Goal: Task Accomplishment & Management: Manage account settings

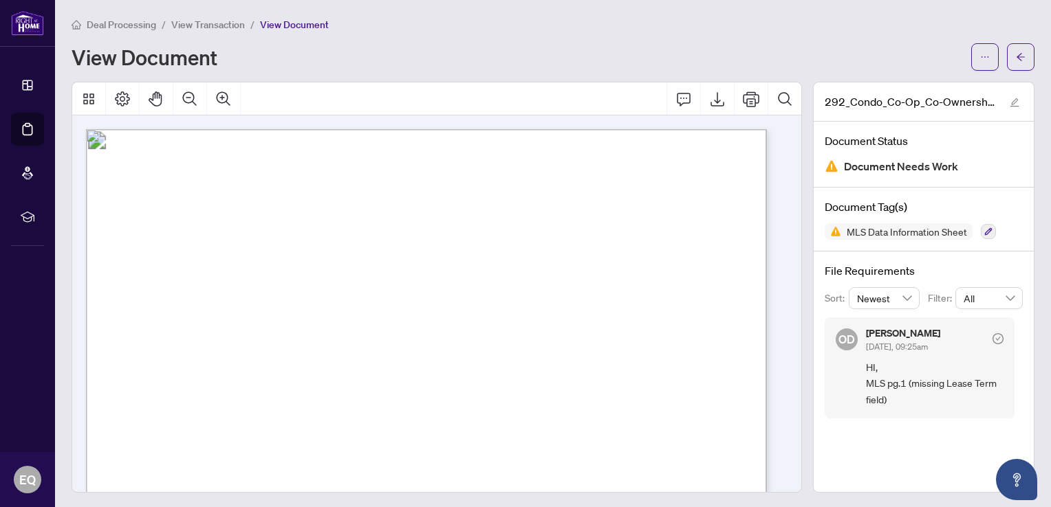
scroll to position [344, 0]
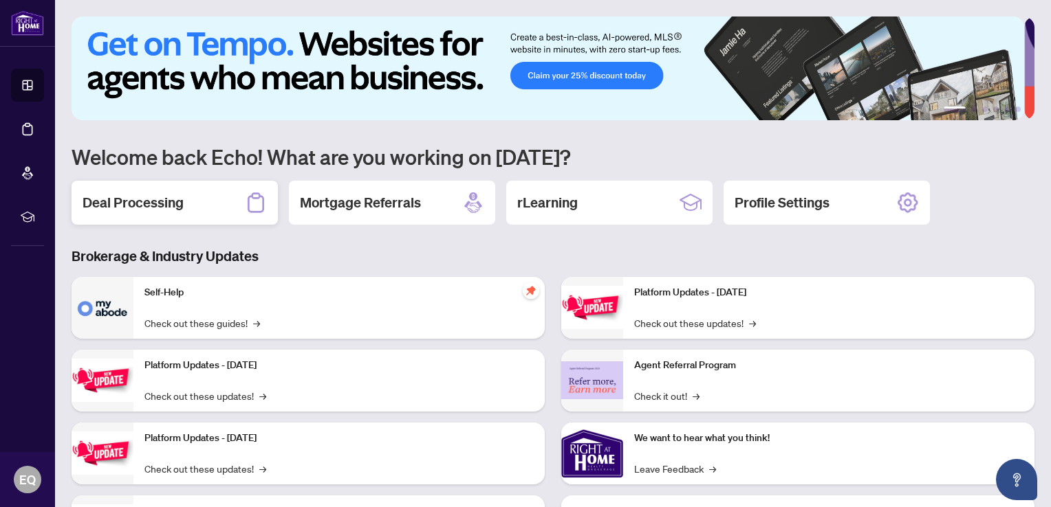
click at [131, 202] on h2 "Deal Processing" at bounding box center [133, 202] width 101 height 19
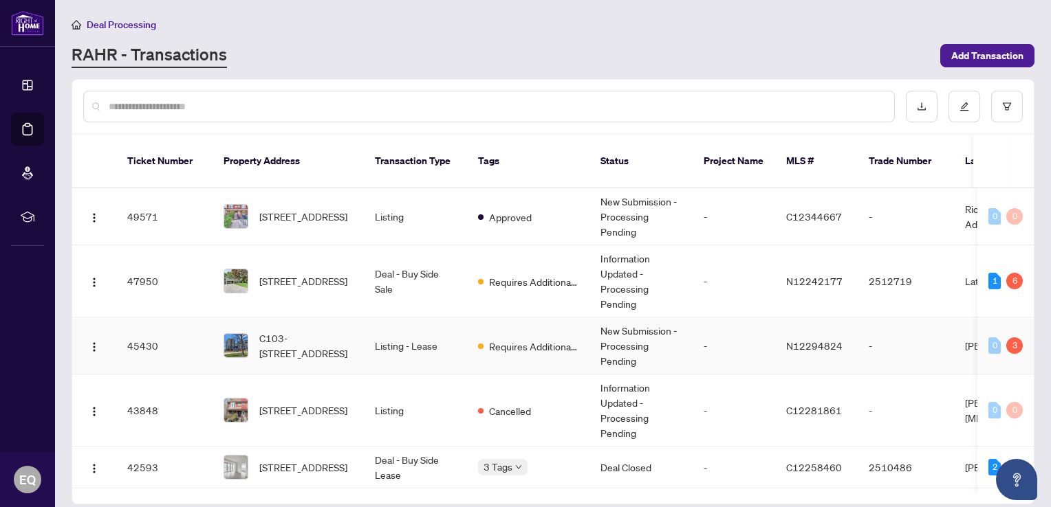
click at [325, 331] on span "C103-38 Cedarland Dr, Markham, Ontario L6G 0G7, Canada" at bounding box center [306, 346] width 94 height 30
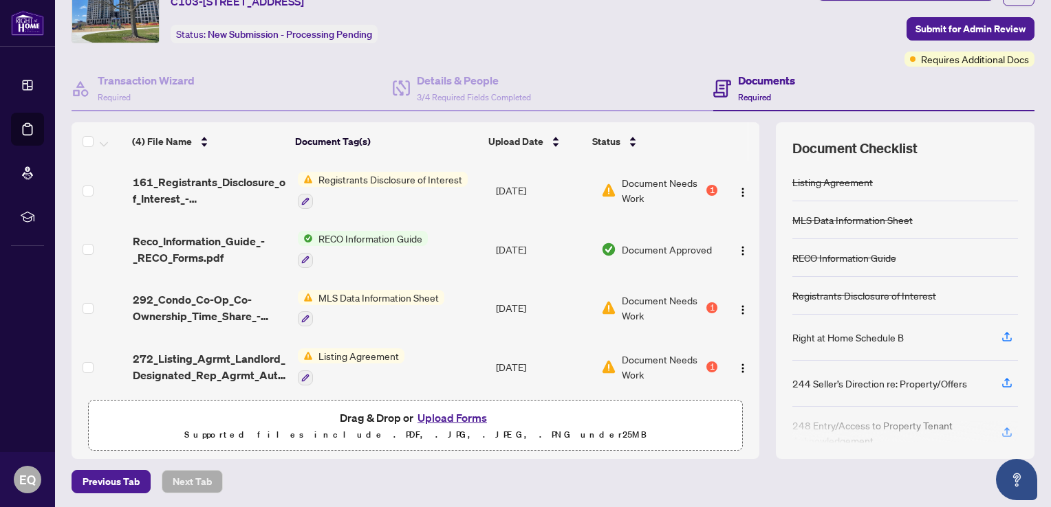
click at [470, 414] on button "Upload Forms" at bounding box center [452, 418] width 78 height 18
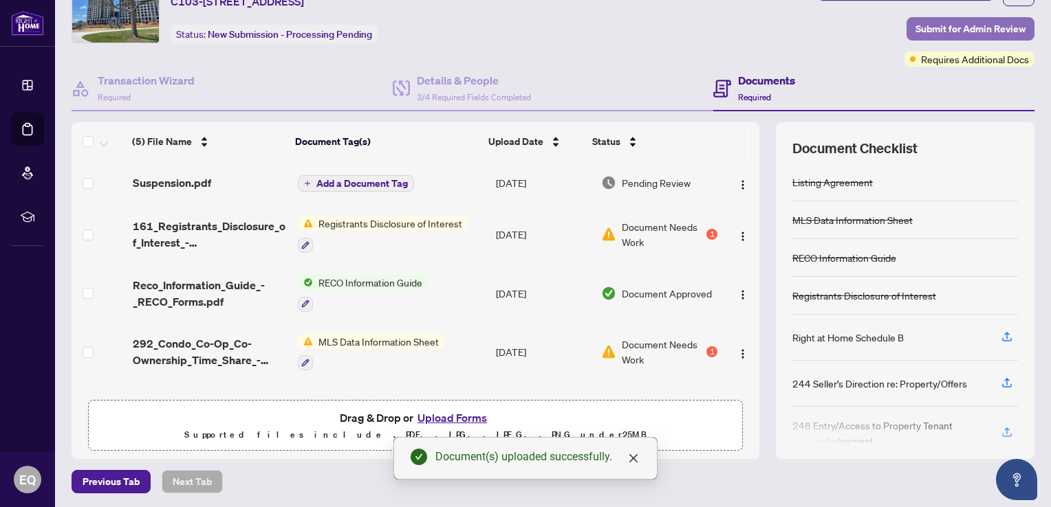
click at [963, 28] on span "Submit for Admin Review" at bounding box center [970, 29] width 110 height 22
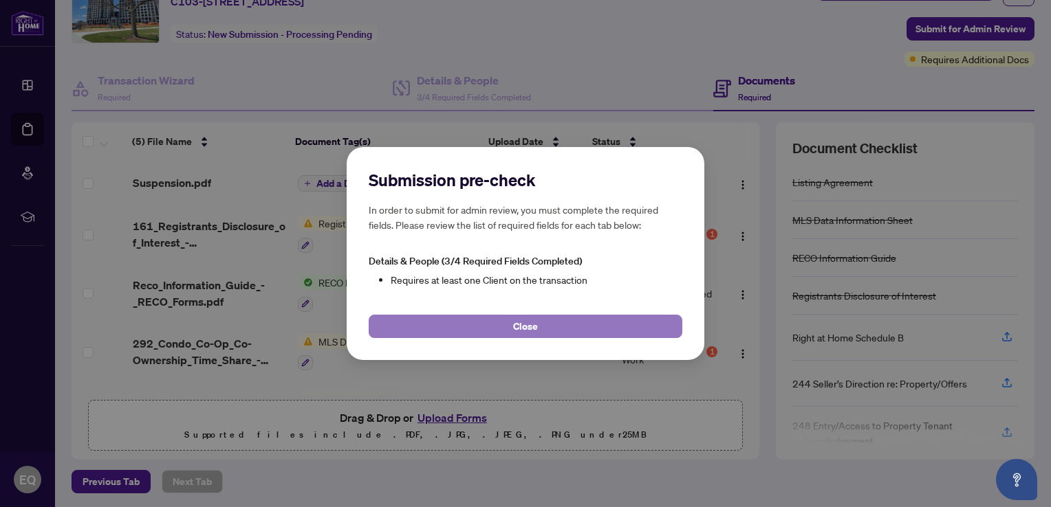
click at [536, 322] on span "Close" at bounding box center [525, 327] width 25 height 22
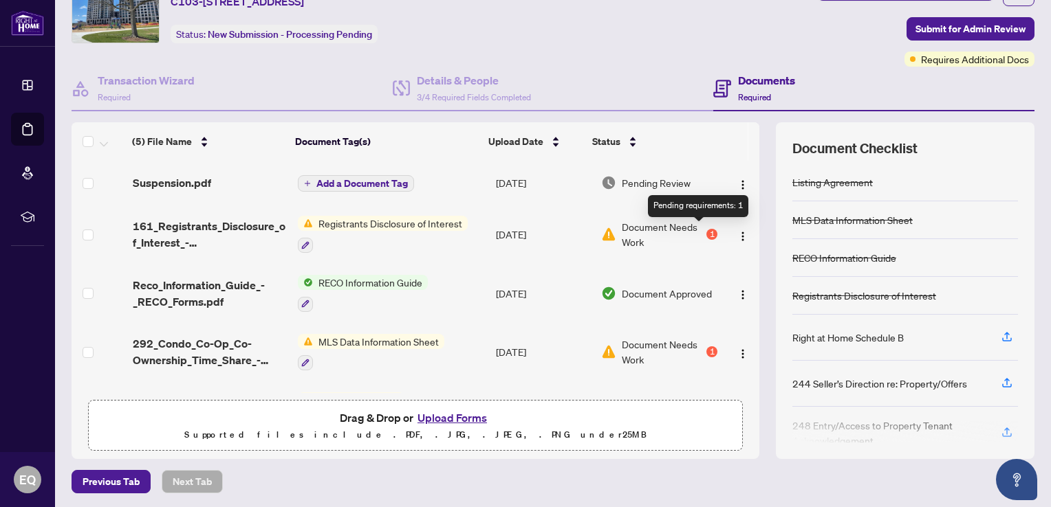
click at [706, 234] on div "1" at bounding box center [711, 234] width 11 height 11
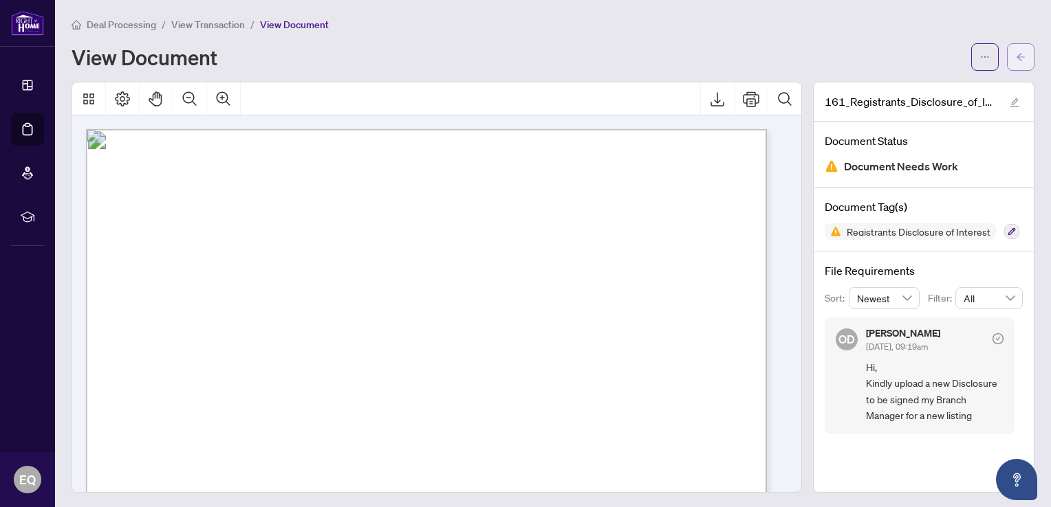
click at [1016, 54] on icon "arrow-left" at bounding box center [1020, 57] width 8 height 8
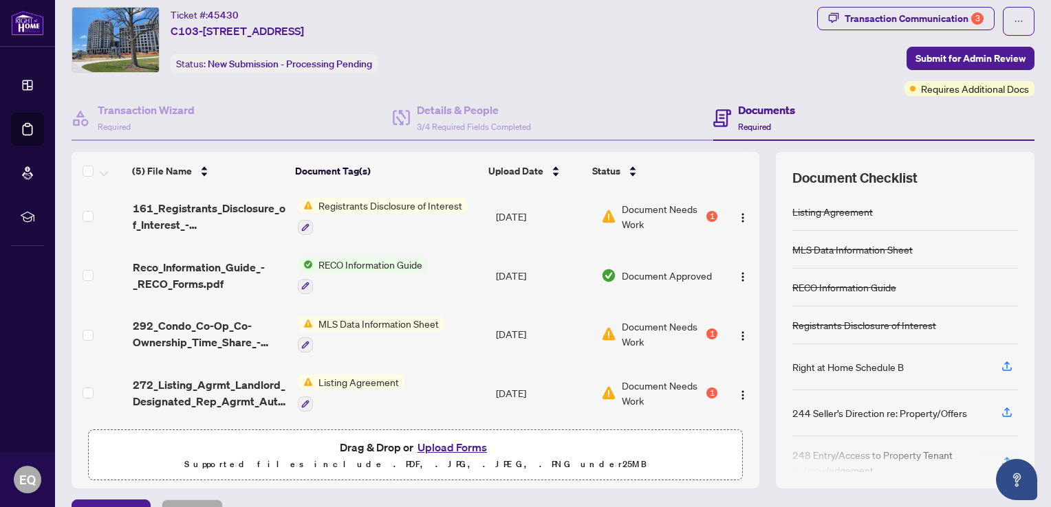
scroll to position [66, 0]
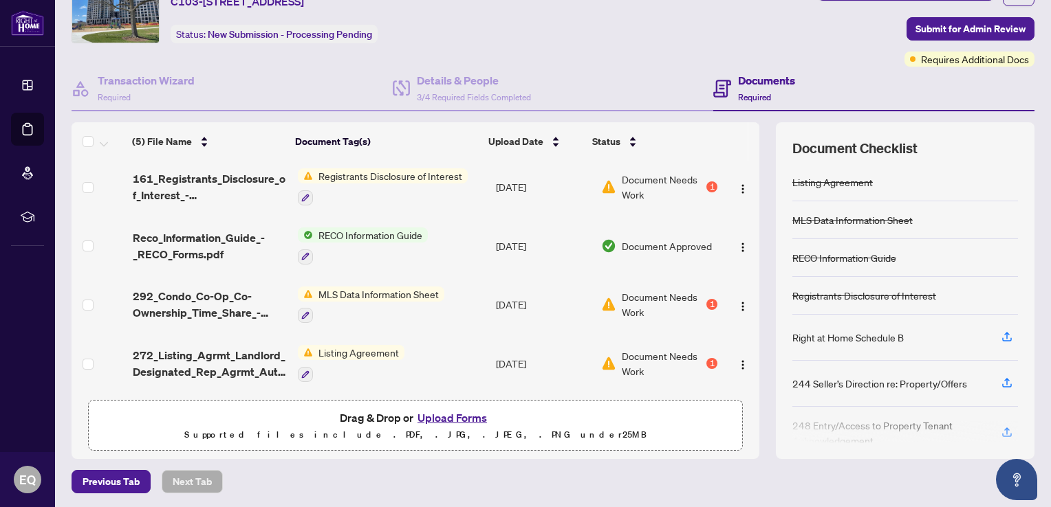
click at [655, 366] on span "Document Needs Work" at bounding box center [663, 364] width 83 height 30
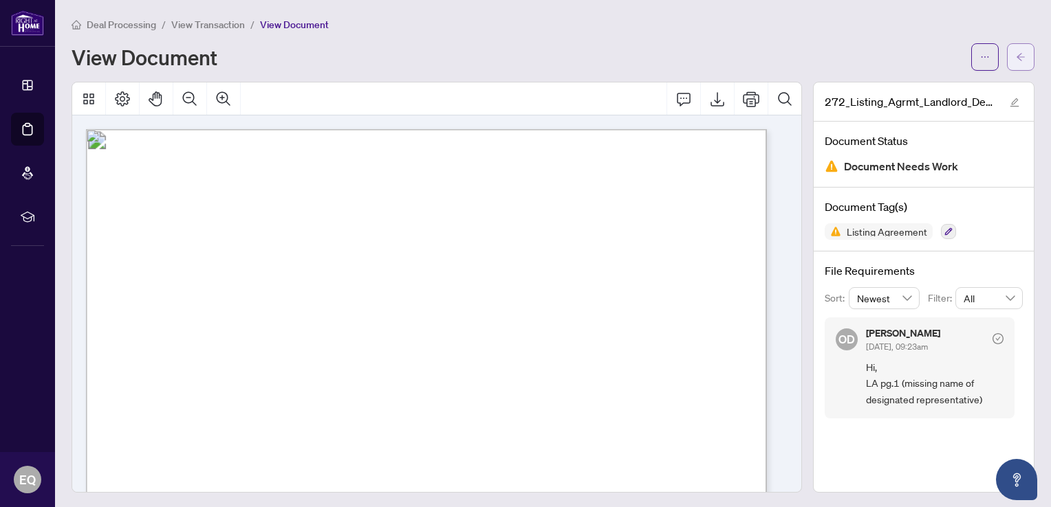
click at [1016, 52] on icon "arrow-left" at bounding box center [1021, 57] width 10 height 10
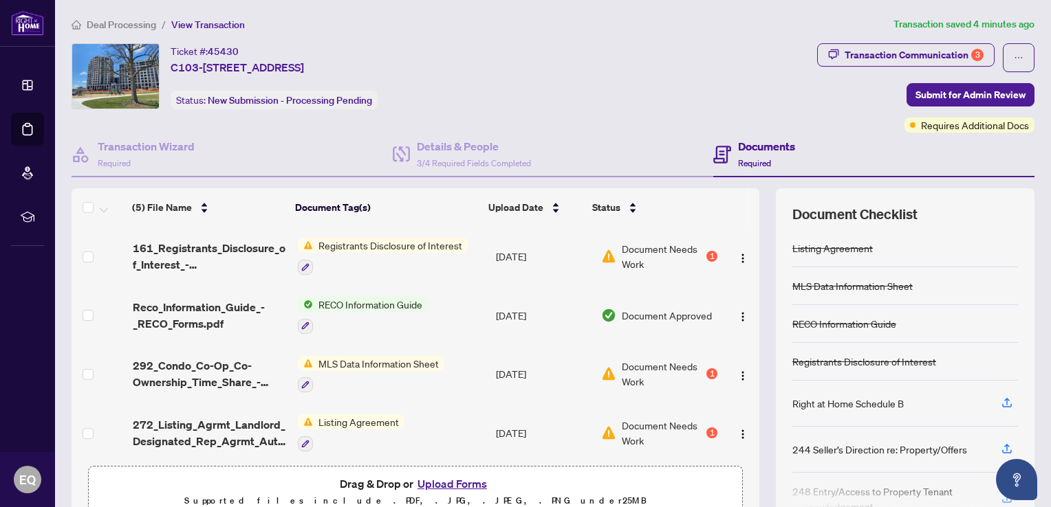
scroll to position [47, 0]
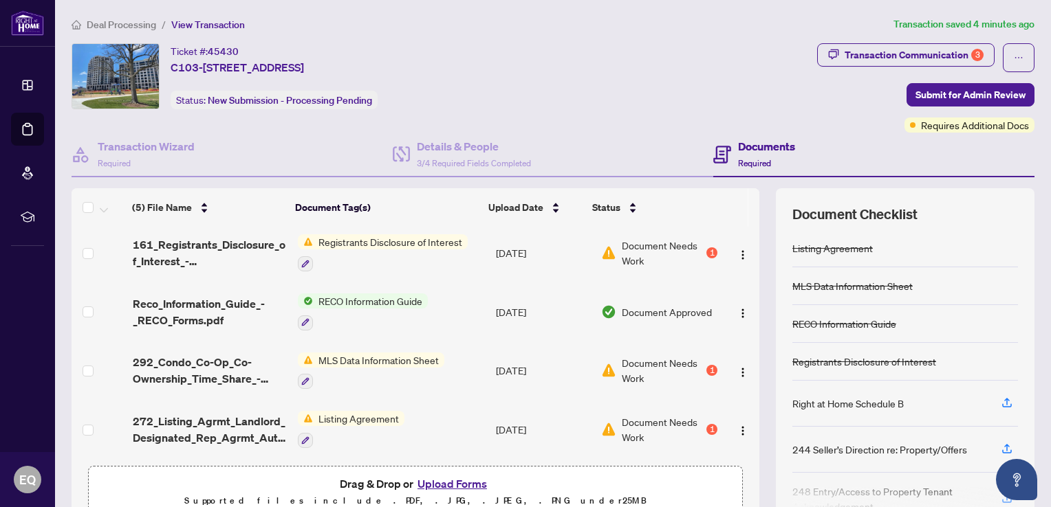
click at [388, 424] on div "Listing Agreement" at bounding box center [351, 429] width 107 height 37
click at [688, 424] on span "Document Needs Work" at bounding box center [663, 430] width 83 height 30
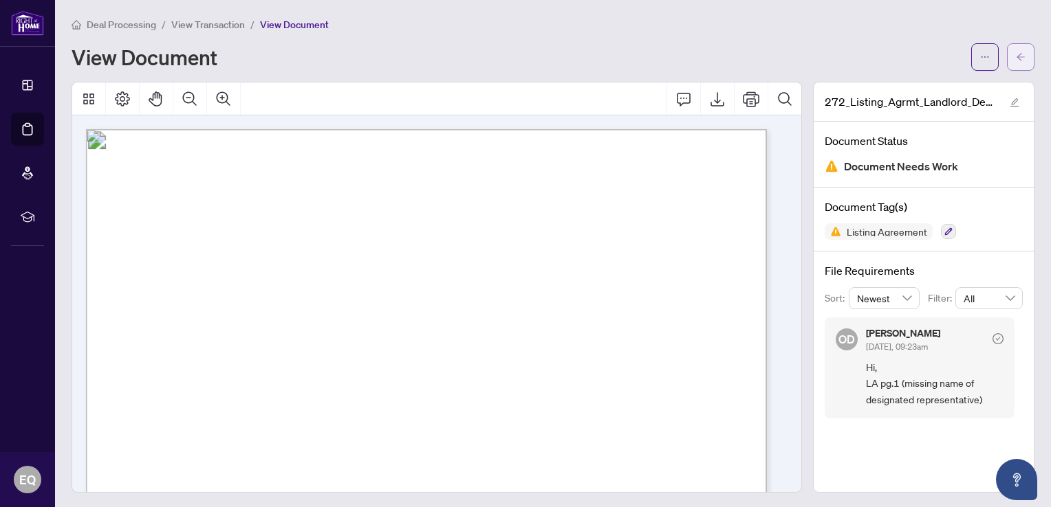
click at [1016, 60] on icon "arrow-left" at bounding box center [1021, 57] width 10 height 10
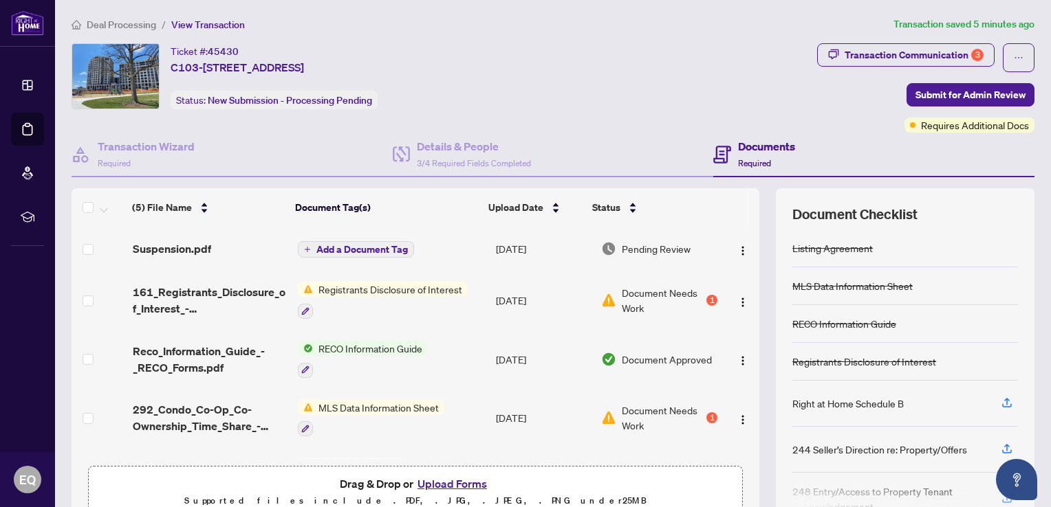
click at [448, 479] on button "Upload Forms" at bounding box center [452, 484] width 78 height 18
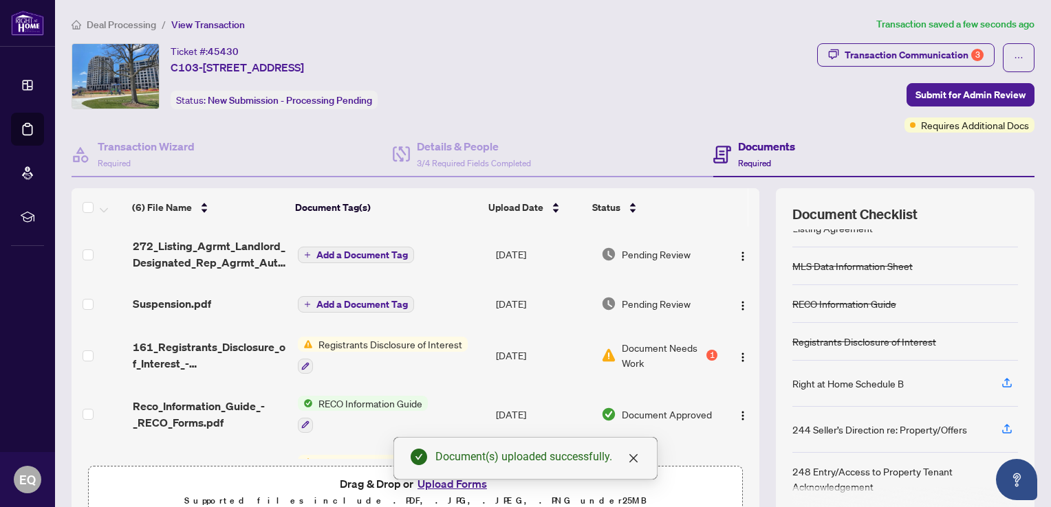
scroll to position [66, 0]
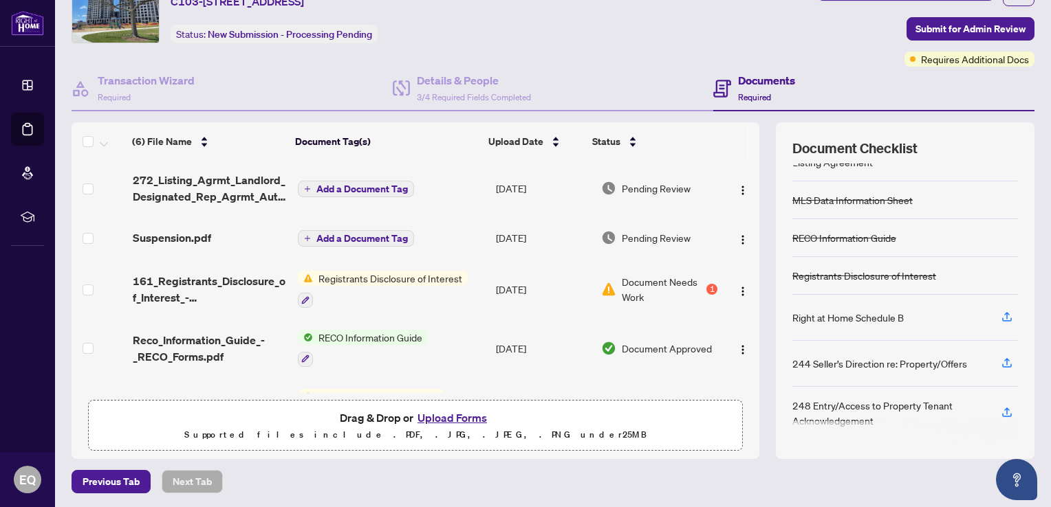
click at [657, 186] on span "Pending Review" at bounding box center [656, 188] width 69 height 15
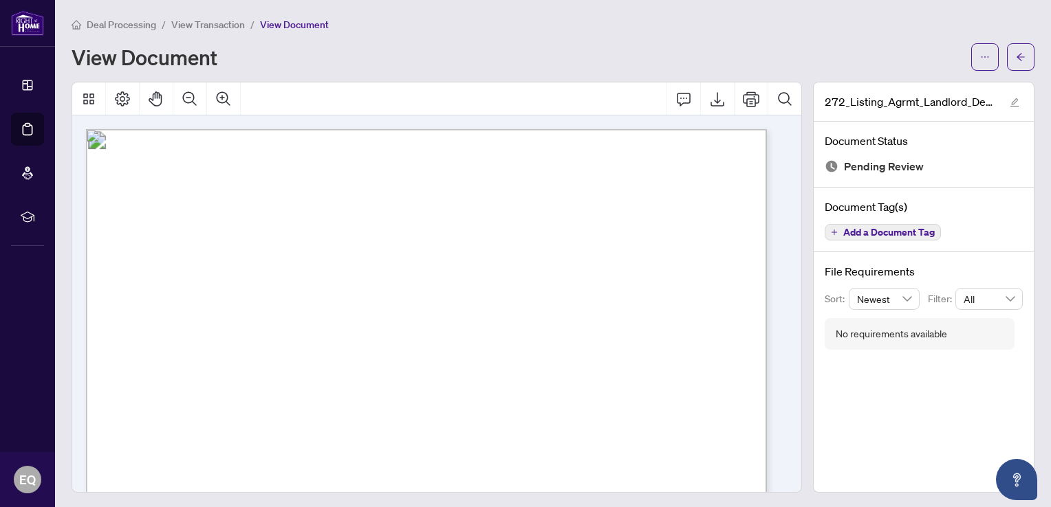
click at [868, 338] on div "No requirements available" at bounding box center [890, 334] width 111 height 15
click at [862, 384] on div "272_Listing_Agrmt_Landlord_Designated_Rep_Agrmt_Auth_to_Offer_for_Lease_-_PropT…" at bounding box center [923, 287] width 221 height 411
click at [869, 321] on div "No requirements available" at bounding box center [919, 334] width 190 height 32
click at [870, 331] on div "No requirements available" at bounding box center [890, 334] width 111 height 15
click at [1022, 58] on button "button" at bounding box center [1021, 57] width 28 height 28
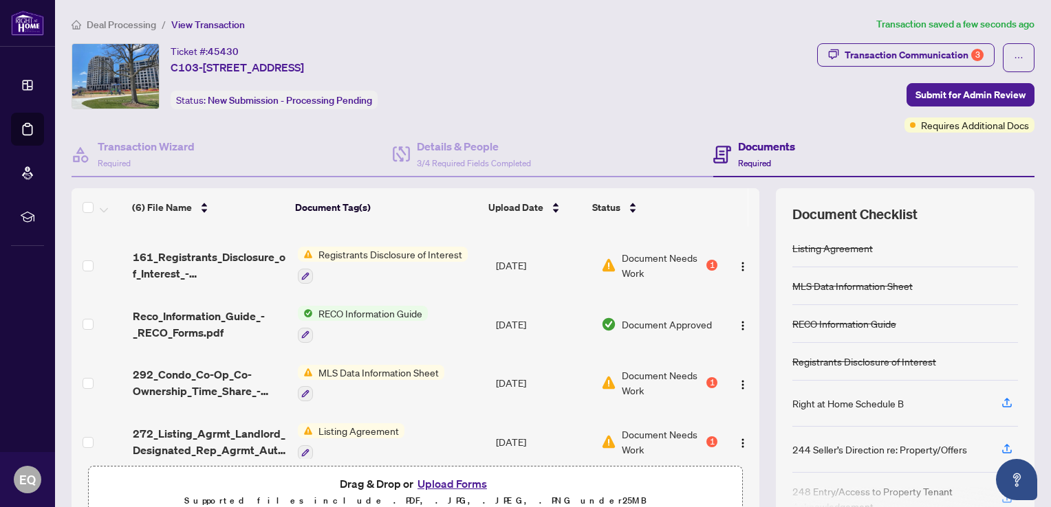
scroll to position [102, 0]
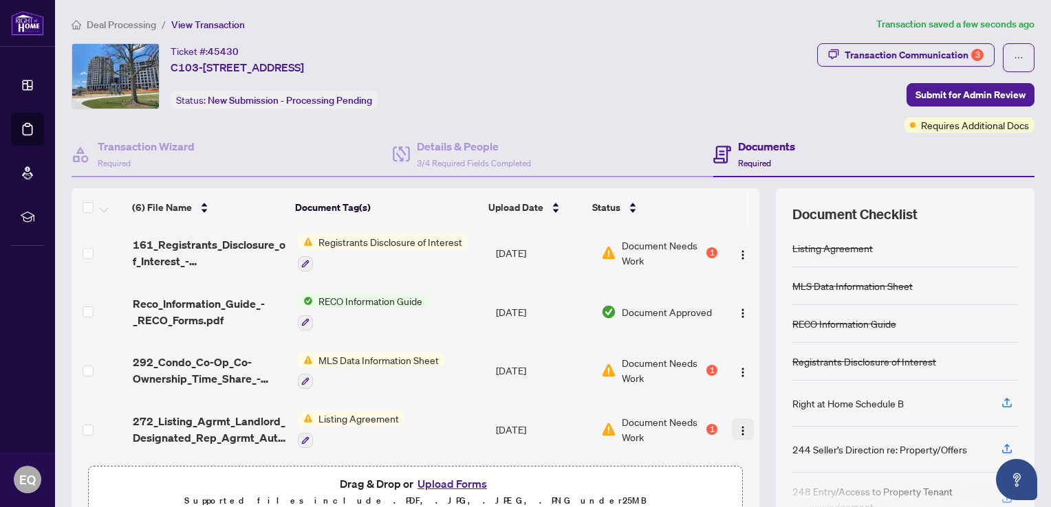
click at [737, 427] on img "button" at bounding box center [742, 431] width 11 height 11
click at [913, 55] on div "Transaction Communication 3" at bounding box center [913, 55] width 139 height 22
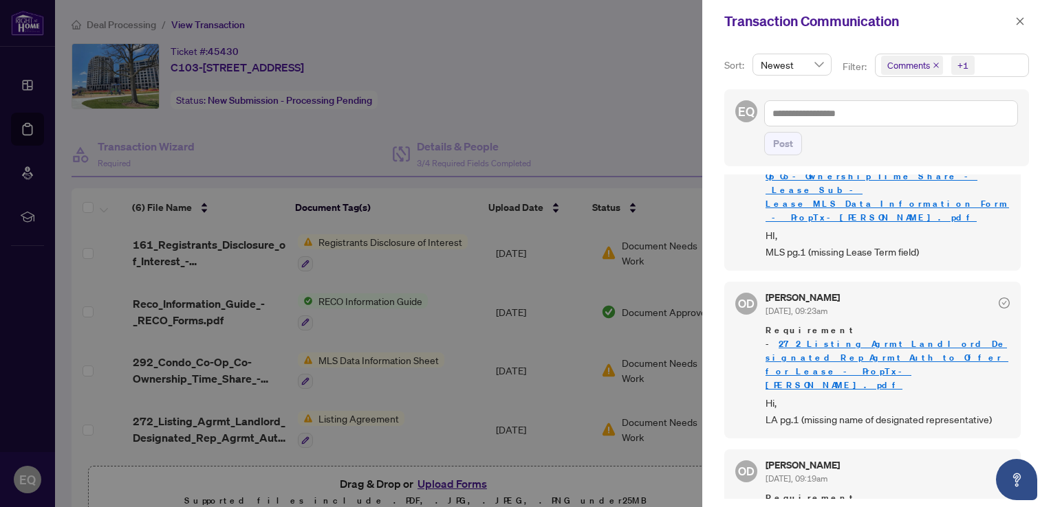
scroll to position [0, 0]
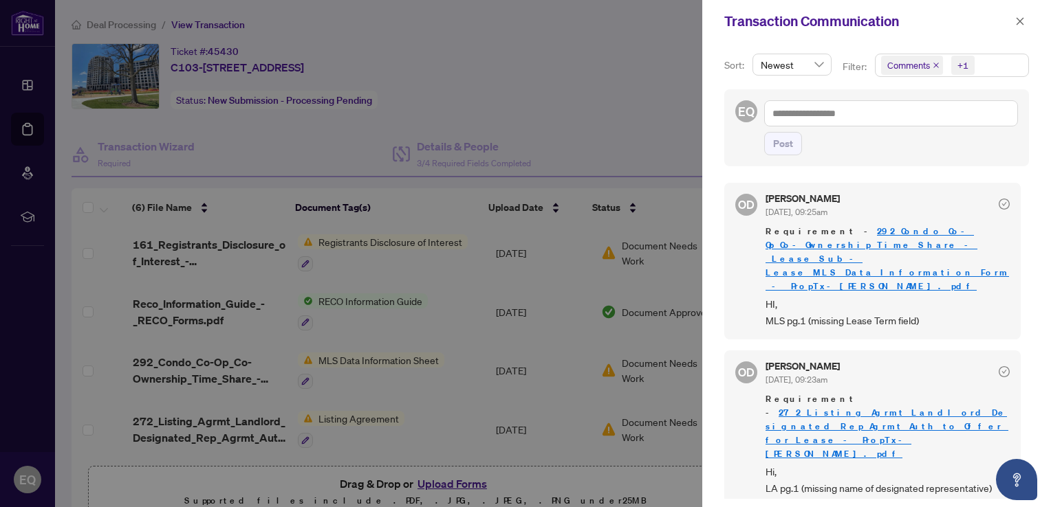
click at [399, 353] on div at bounding box center [525, 253] width 1051 height 507
click at [1023, 24] on icon "close" at bounding box center [1020, 22] width 10 height 10
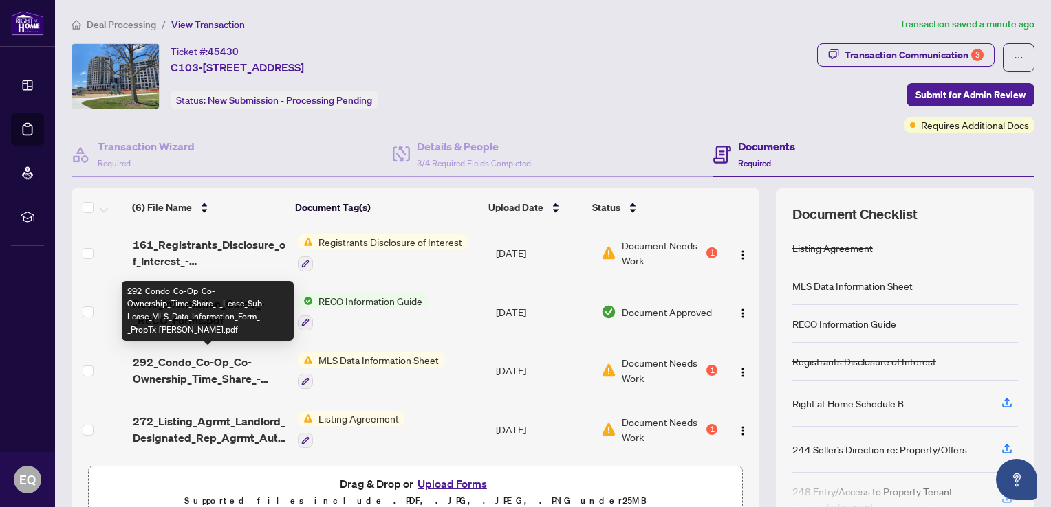
click at [208, 362] on span "292_Condo_Co-Op_Co-Ownership_Time_Share_-_Lease_Sub-Lease_MLS_Data_Information_…" at bounding box center [210, 370] width 154 height 33
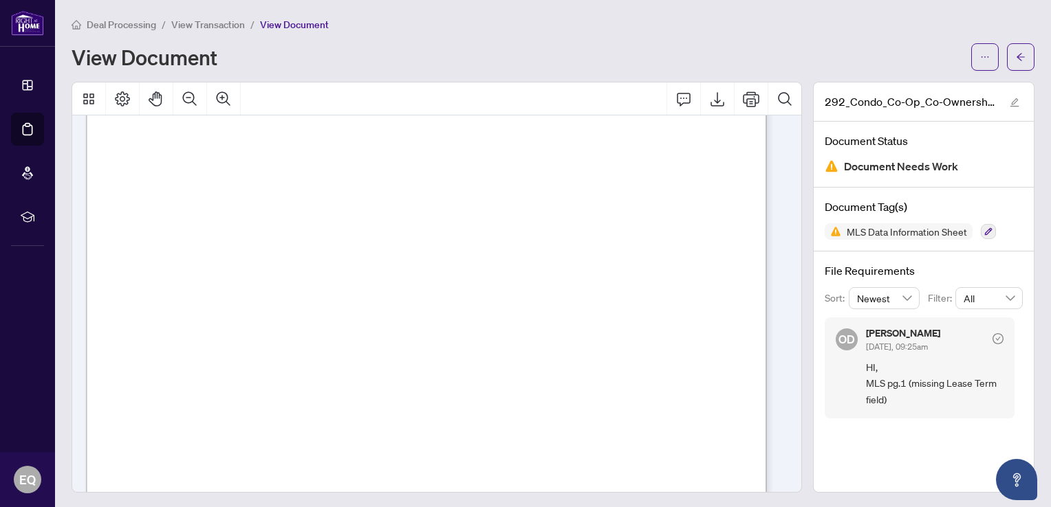
scroll to position [481, 0]
click at [1016, 65] on span "button" at bounding box center [1021, 57] width 10 height 22
